Goal: Task Accomplishment & Management: Use online tool/utility

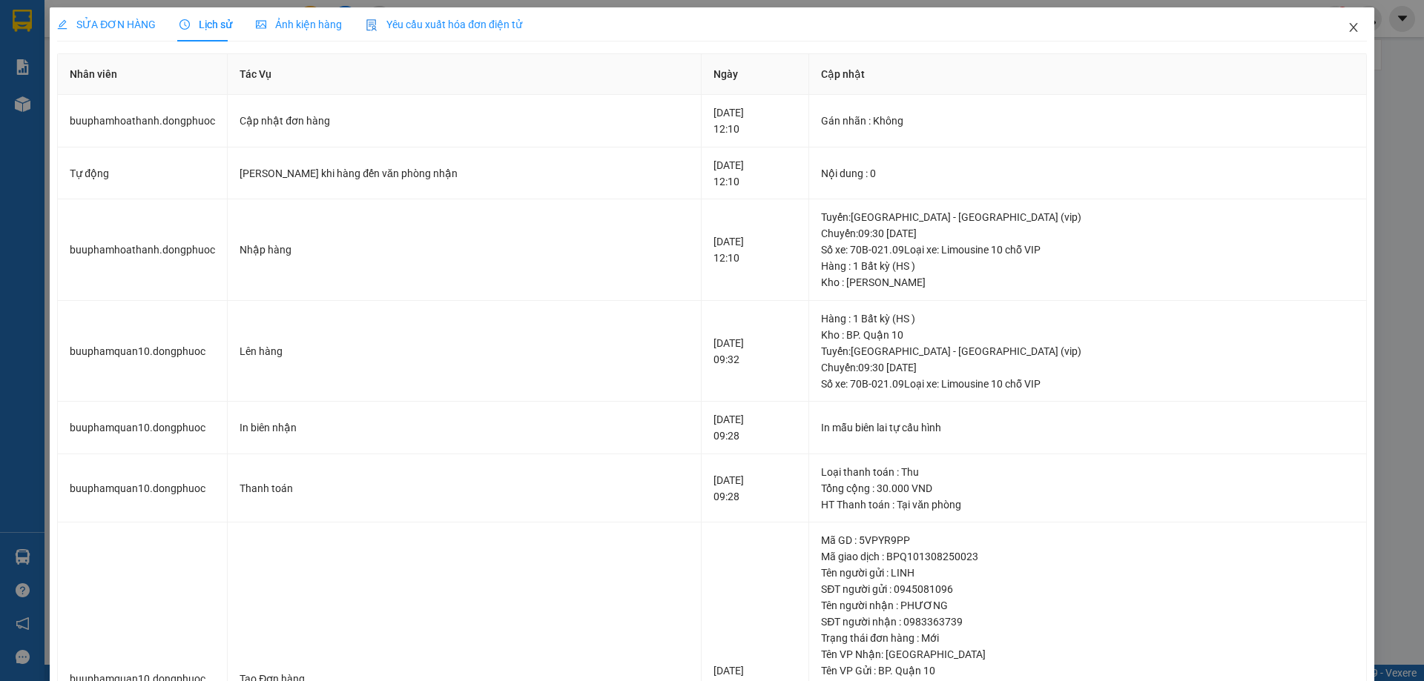
click at [1350, 25] on span "Close" at bounding box center [1354, 28] width 42 height 42
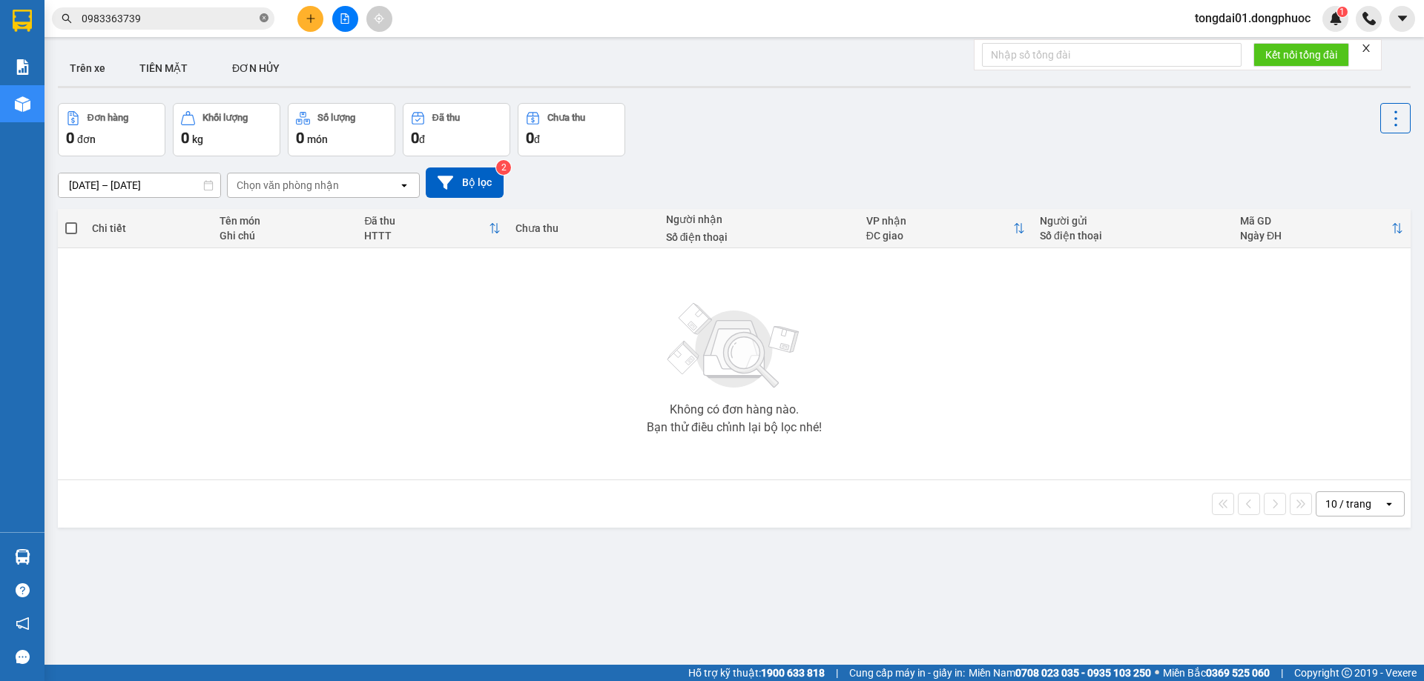
click at [263, 21] on icon "close-circle" at bounding box center [264, 17] width 9 height 9
click at [185, 22] on input "text" at bounding box center [169, 18] width 175 height 16
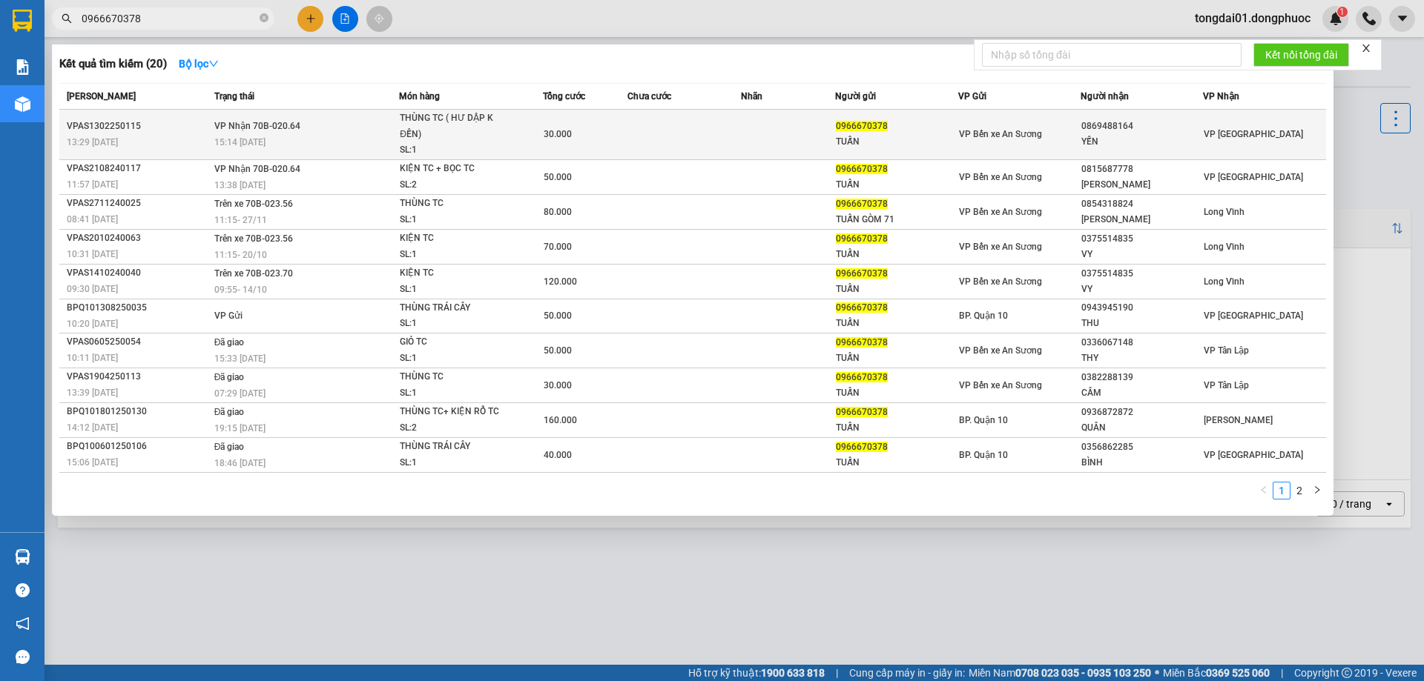
type input "0966670378"
click at [475, 130] on div "THÙNG TC ( HƯ DẬP K ĐỀN)" at bounding box center [455, 126] width 111 height 32
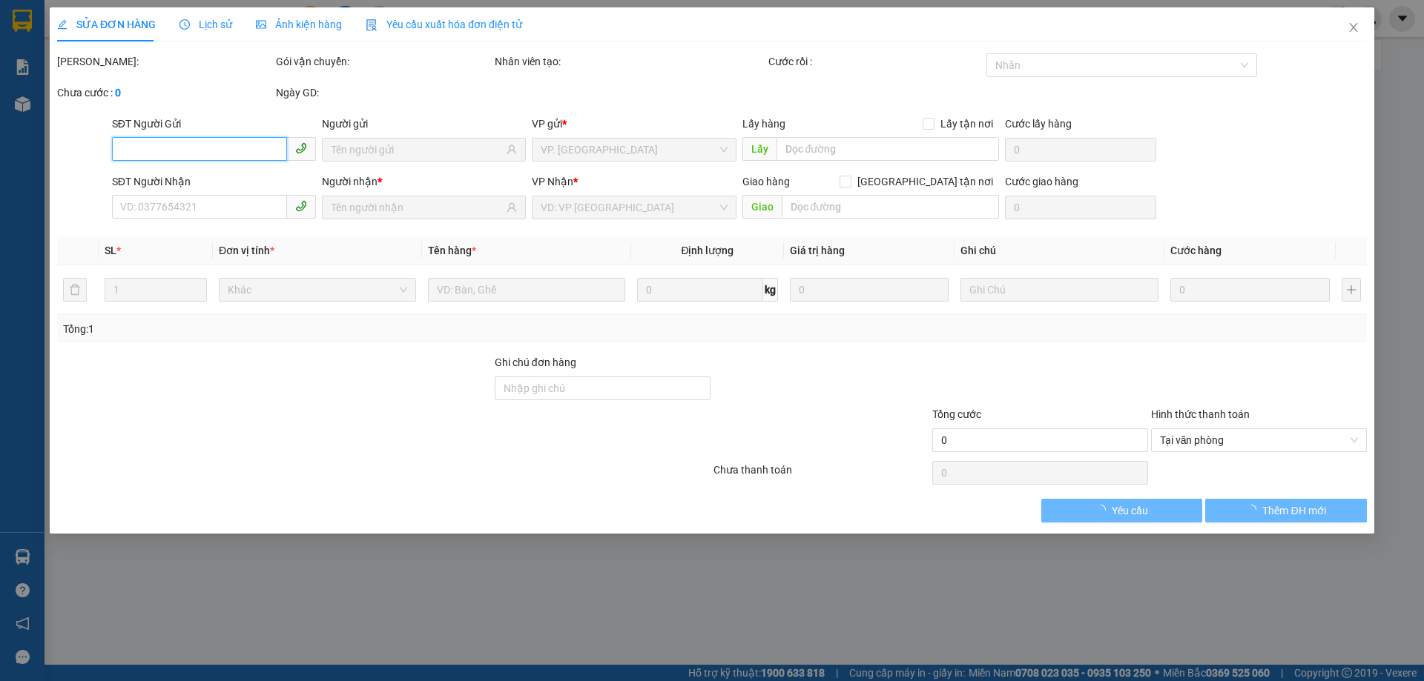
type input "0966670378"
type input "TUẤN"
type input "0869488164"
type input "YẾN"
type input "30.000"
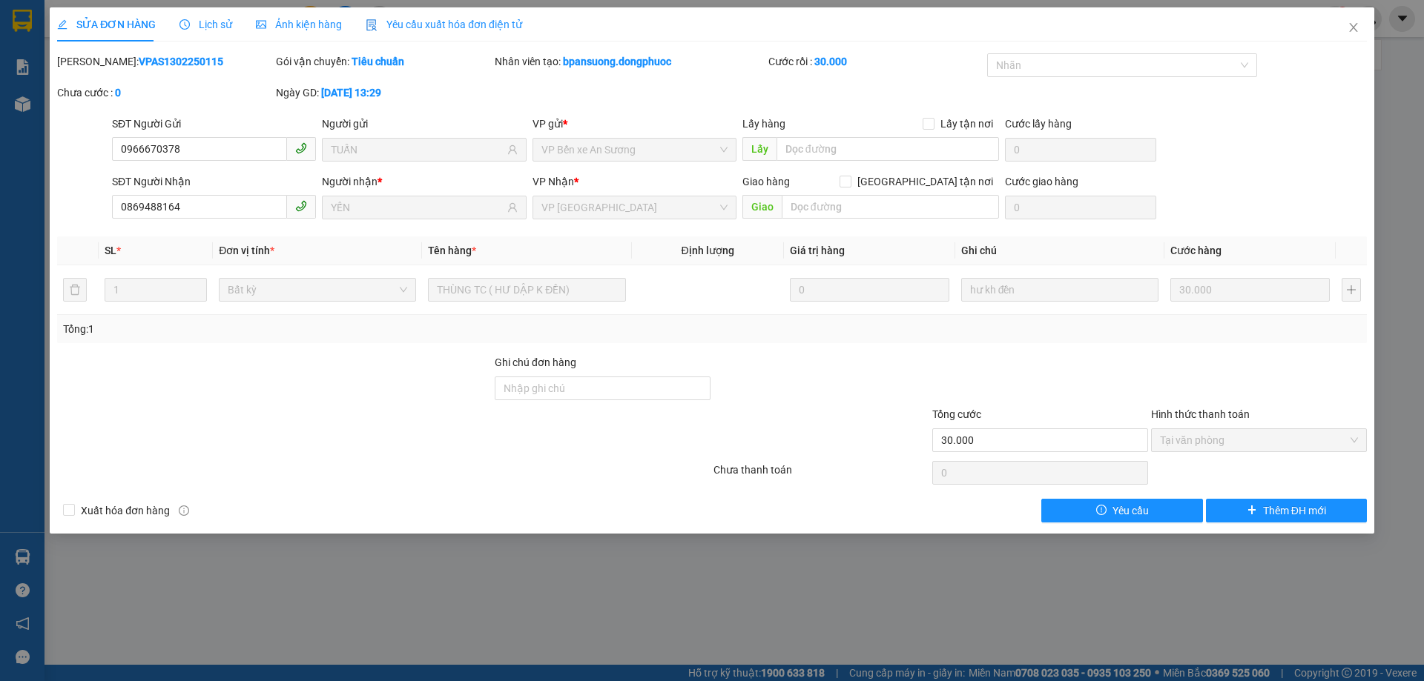
click at [222, 19] on span "Lịch sử" at bounding box center [205, 25] width 53 height 12
